Goal: Task Accomplishment & Management: Manage account settings

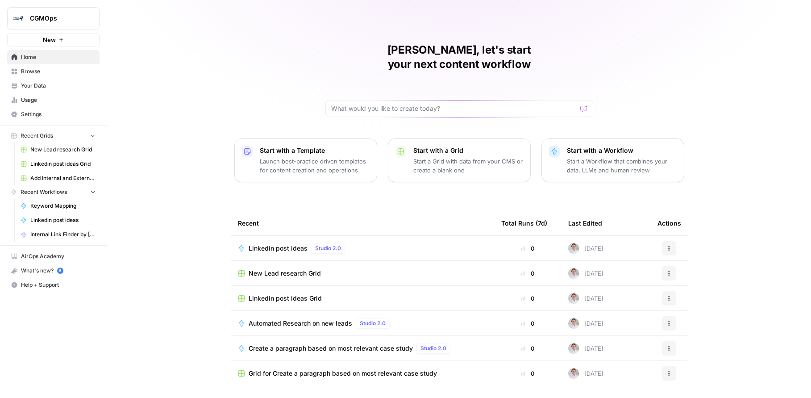
click at [55, 19] on span "CGMOps" at bounding box center [57, 18] width 54 height 9
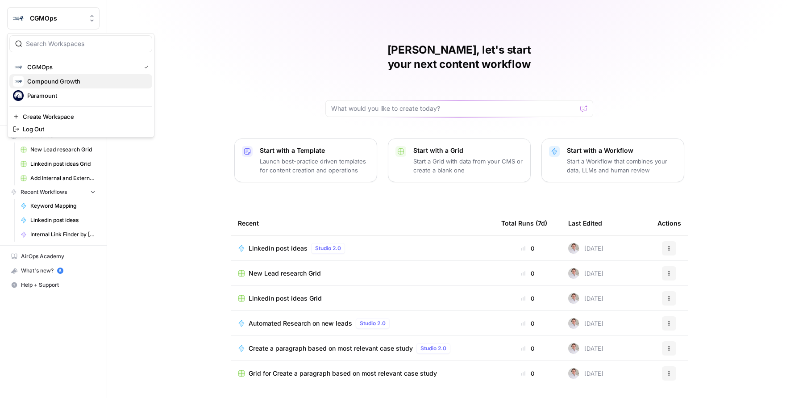
click at [51, 81] on span "Compound Growth" at bounding box center [86, 81] width 118 height 9
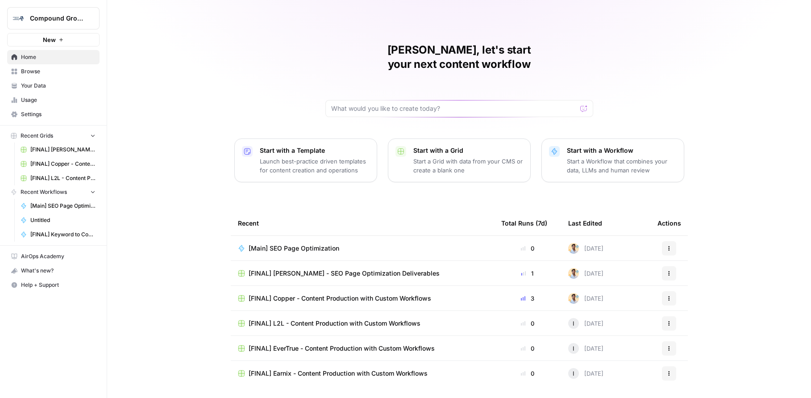
click at [49, 105] on link "Usage" at bounding box center [53, 100] width 92 height 14
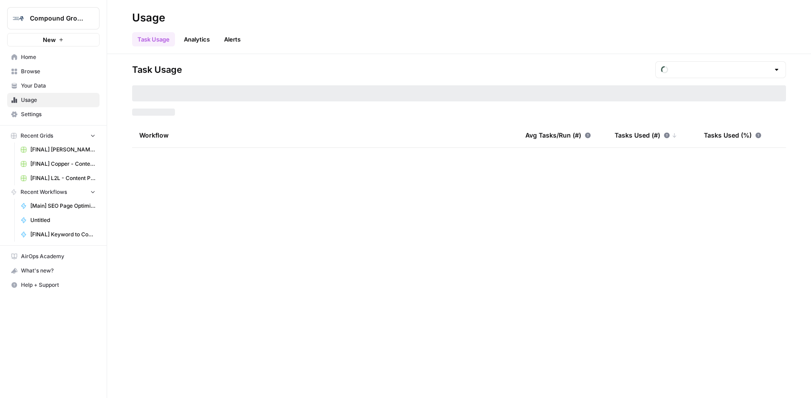
type input "August Tasks"
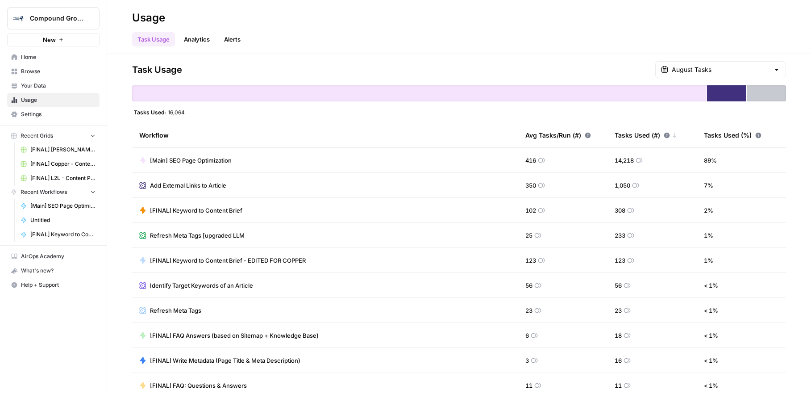
click at [46, 116] on span "Settings" at bounding box center [58, 114] width 75 height 8
